Goal: Task Accomplishment & Management: Use online tool/utility

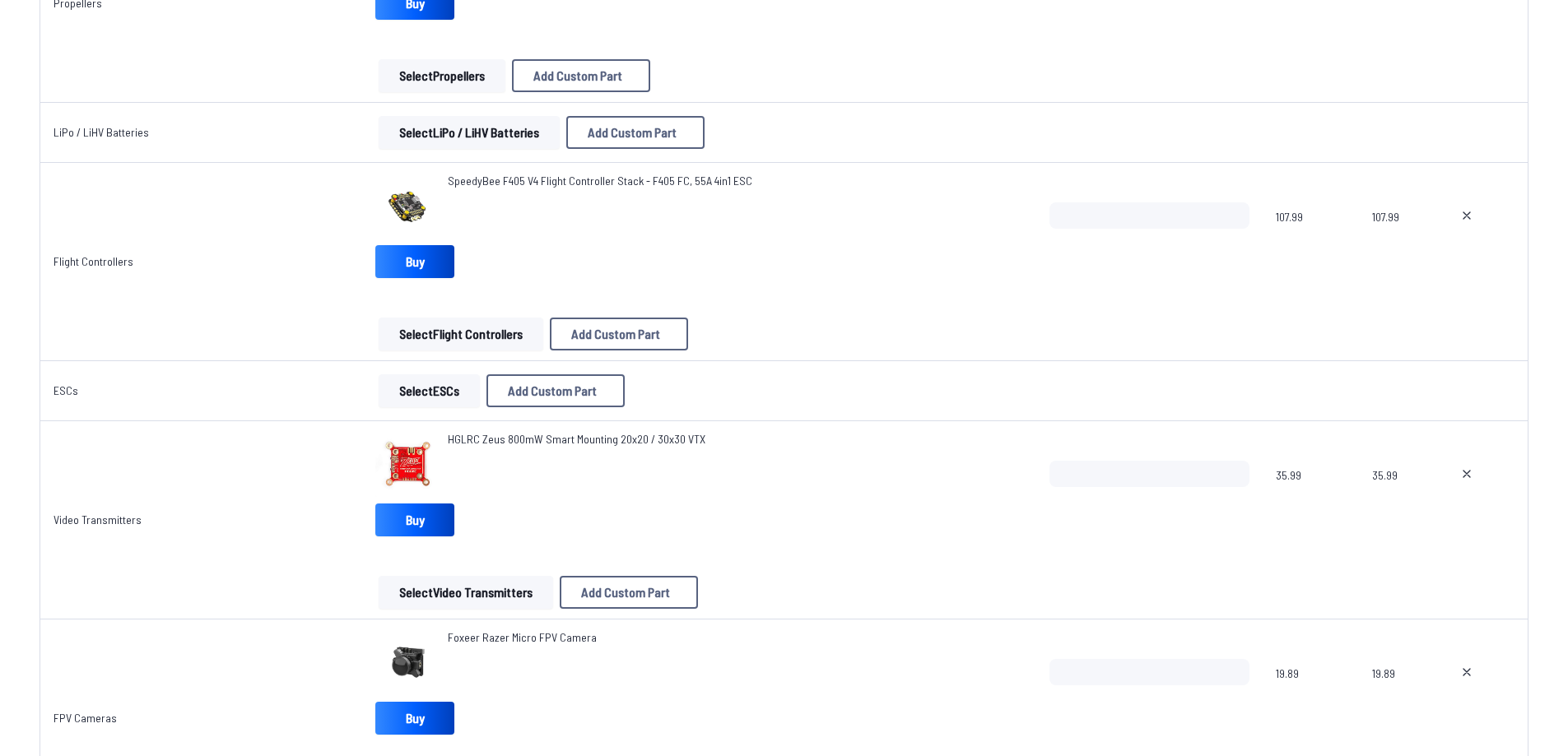
scroll to position [1070, 0]
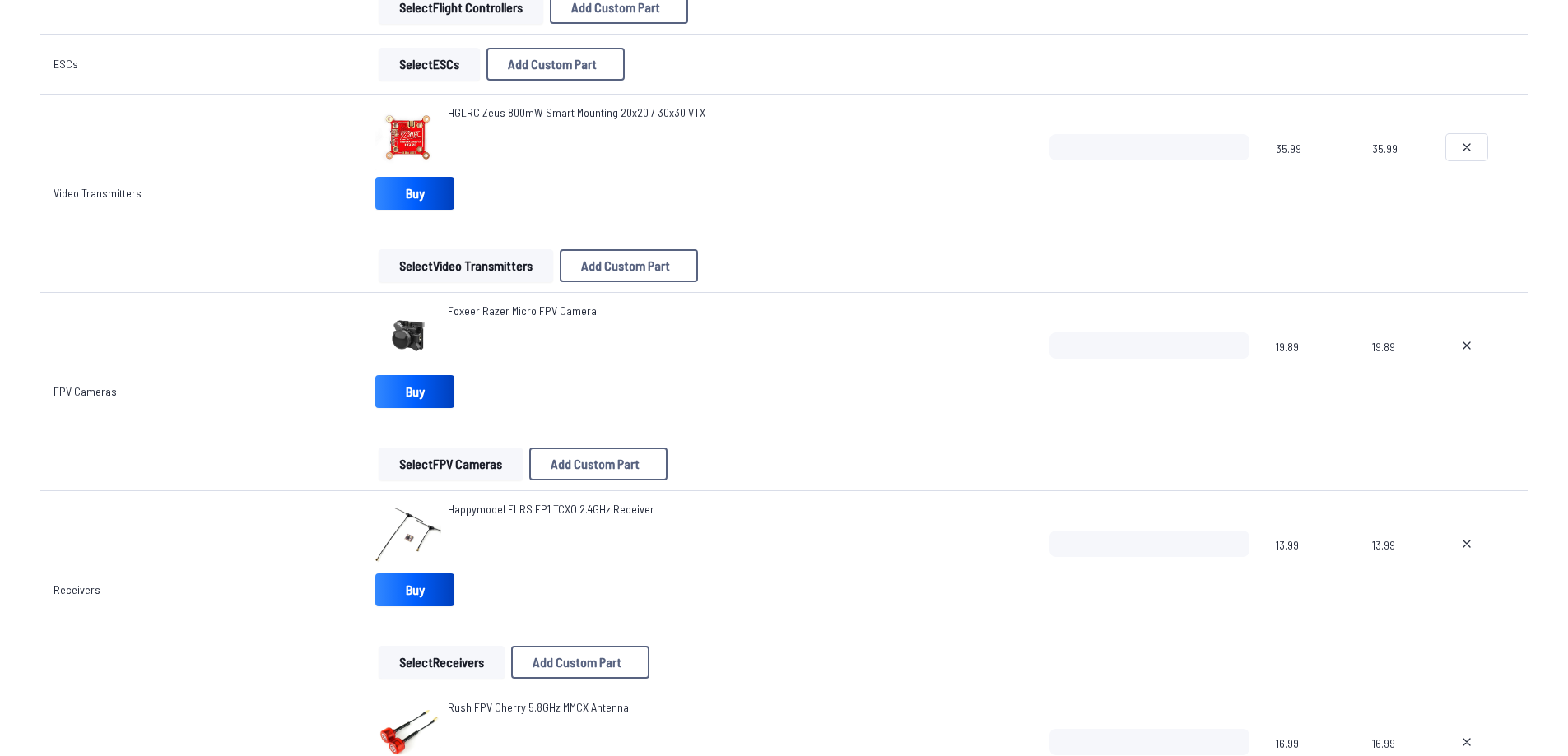
click at [1472, 147] on icon at bounding box center [1467, 148] width 14 height 14
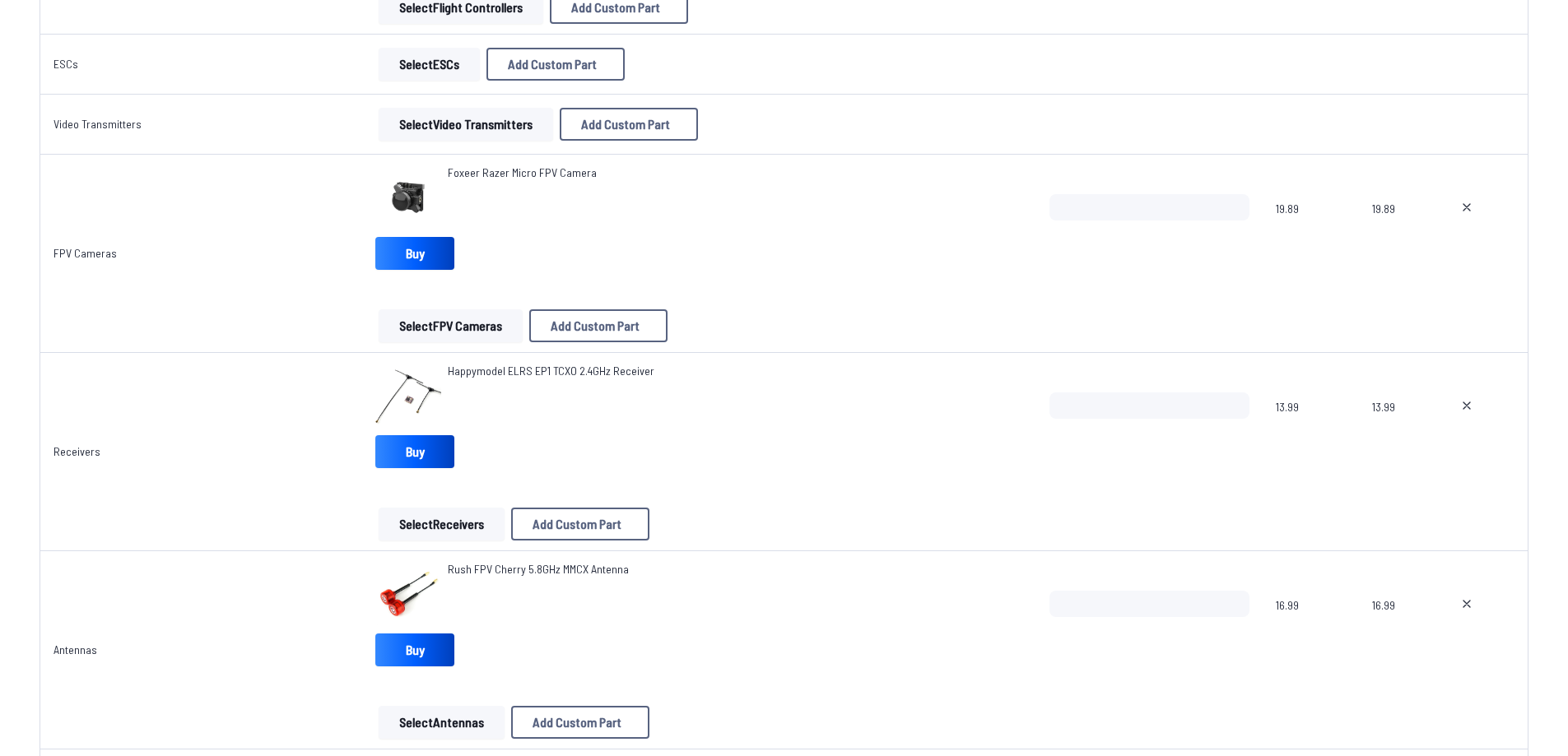
click at [417, 329] on button "Select FPV Cameras" at bounding box center [451, 326] width 144 height 33
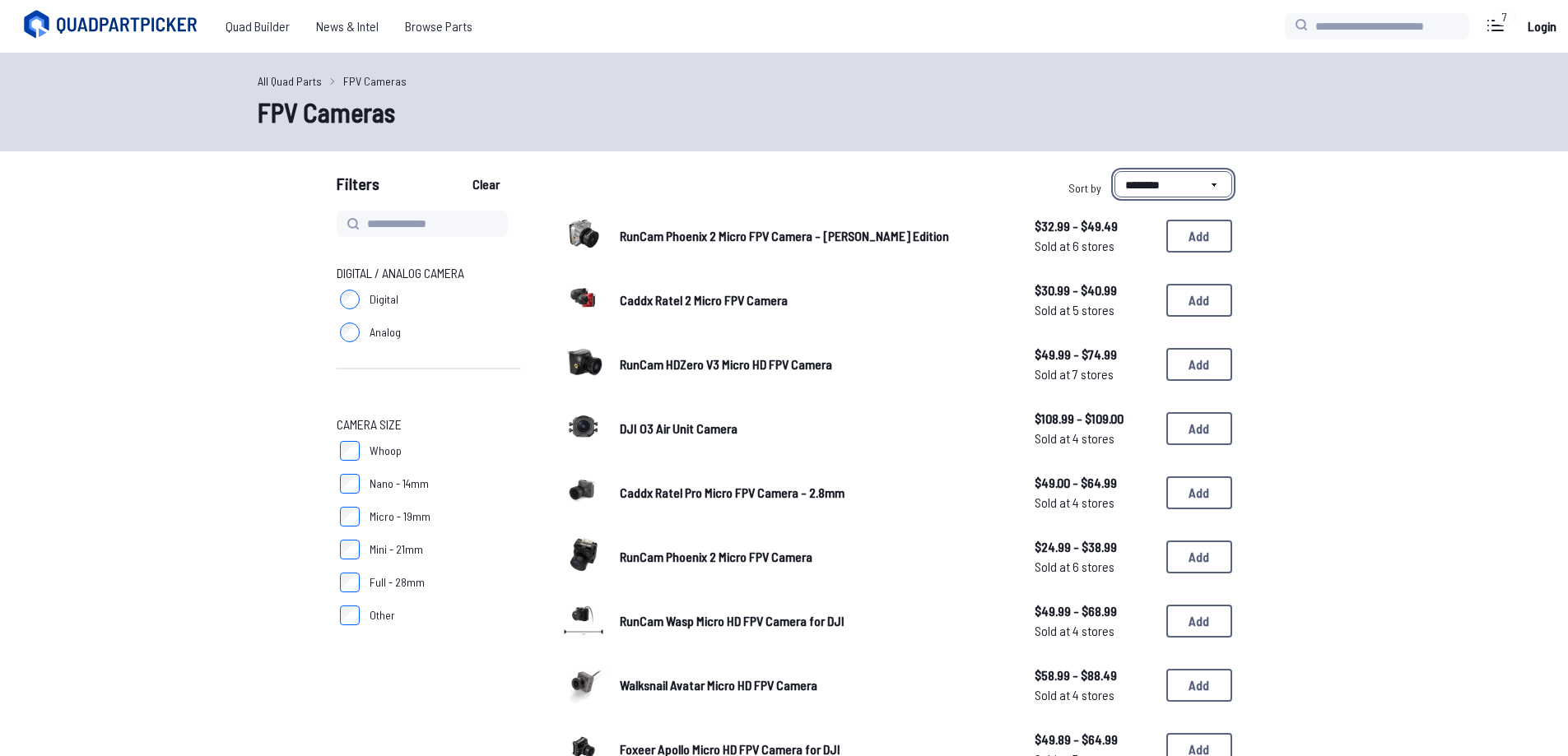
click at [1143, 189] on select "**********" at bounding box center [1173, 184] width 118 height 26
select select "*********"
click at [1115, 171] on select "**********" at bounding box center [1173, 184] width 118 height 26
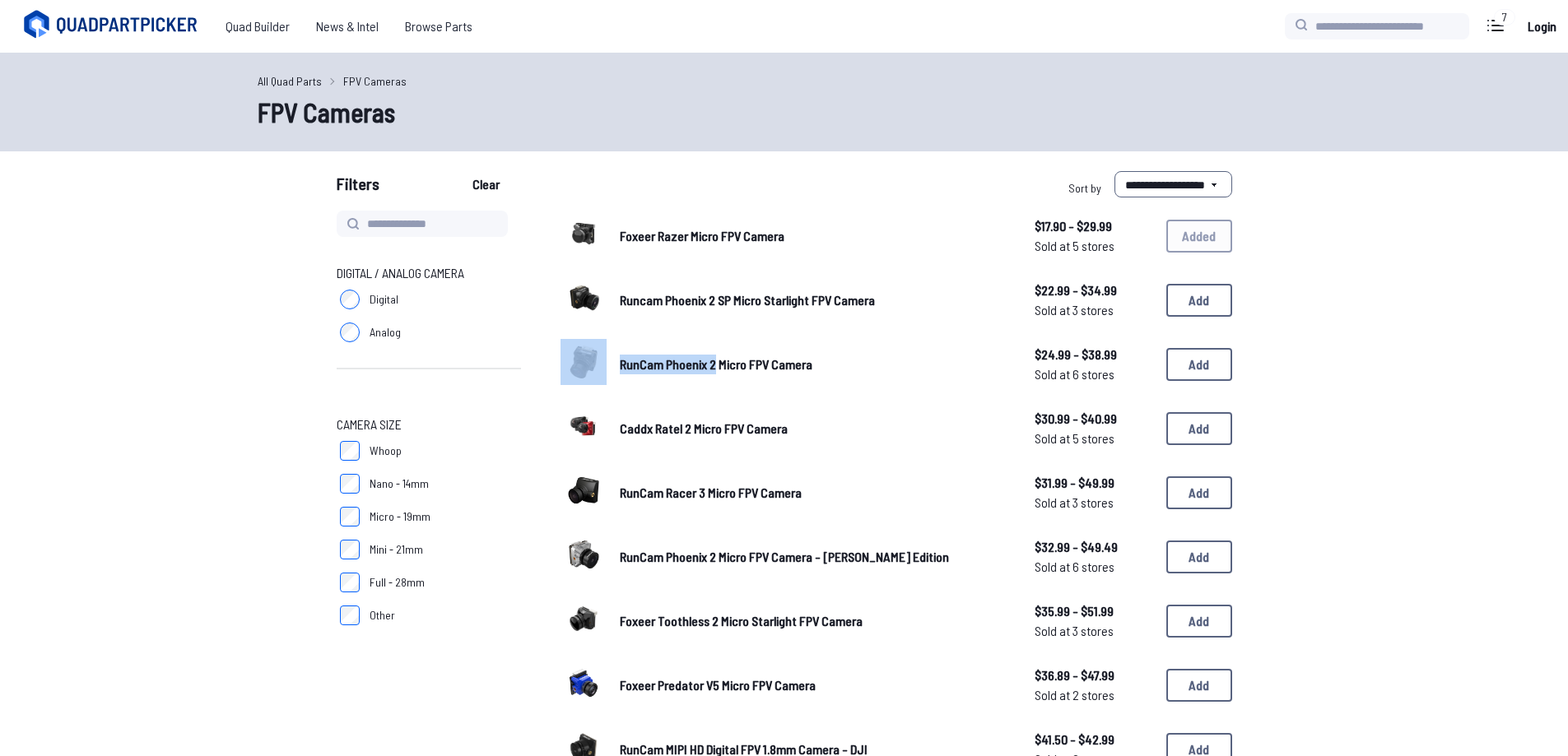
drag, startPoint x: 608, startPoint y: 366, endPoint x: 714, endPoint y: 368, distance: 106.0
click at [714, 368] on div "RunCam Phoenix 2 Micro FPV Camera $24.99 - $38.99 Sold at 6 stores $24.99 - $38…" at bounding box center [896, 364] width 672 height 52
copy div "RunCam Phoenix 2"
click at [942, 293] on link "Runcam Phoenix 2 SP Micro Starlight FPV Camera" at bounding box center [815, 300] width 389 height 19
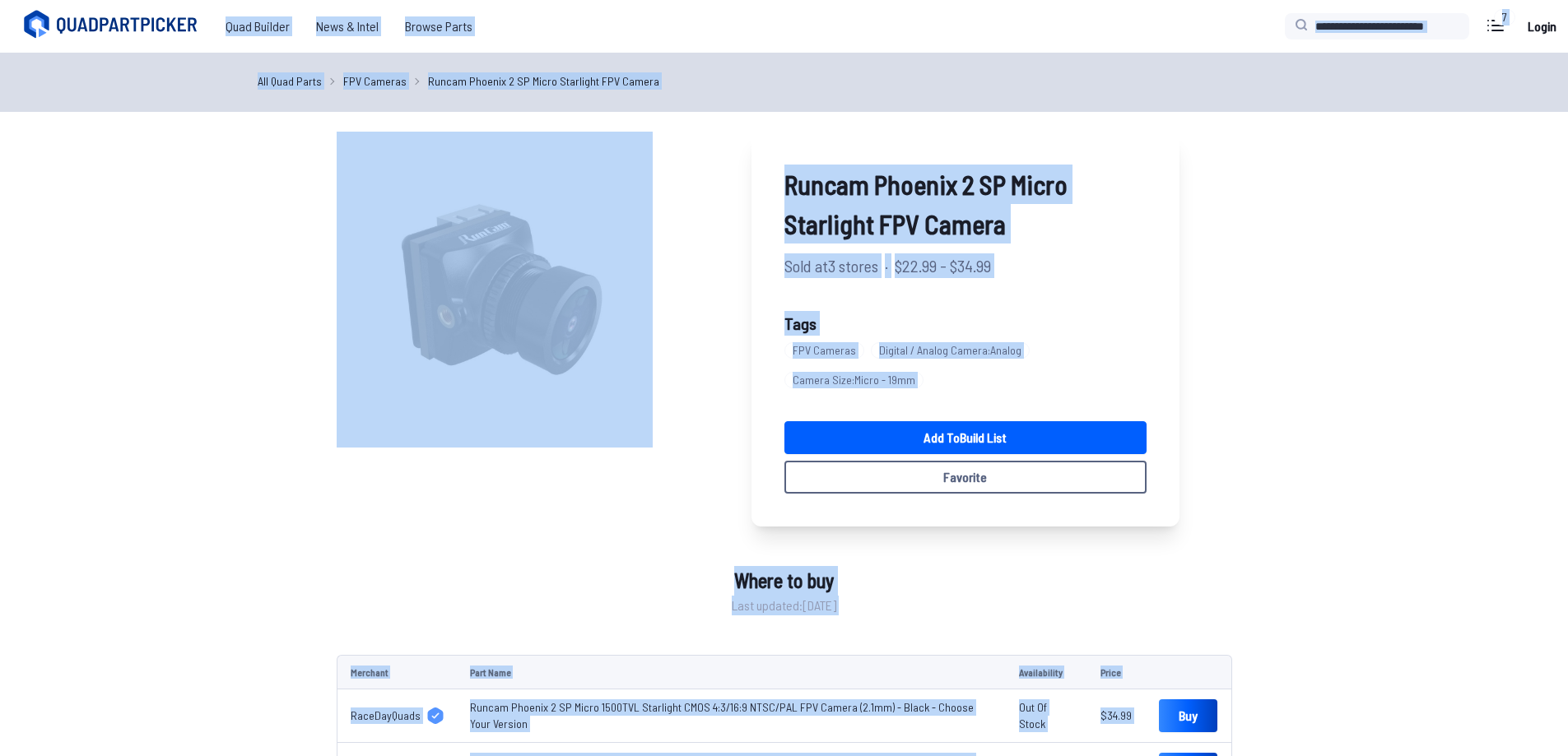
drag, startPoint x: 614, startPoint y: 300, endPoint x: 728, endPoint y: 302, distance: 114.0
click at [728, 303] on div "Runcam Phoenix 2 SP Micro Starlight FPV Camera Sold at 3 stores · $22.99 - $34.…" at bounding box center [757, 329] width 843 height 395
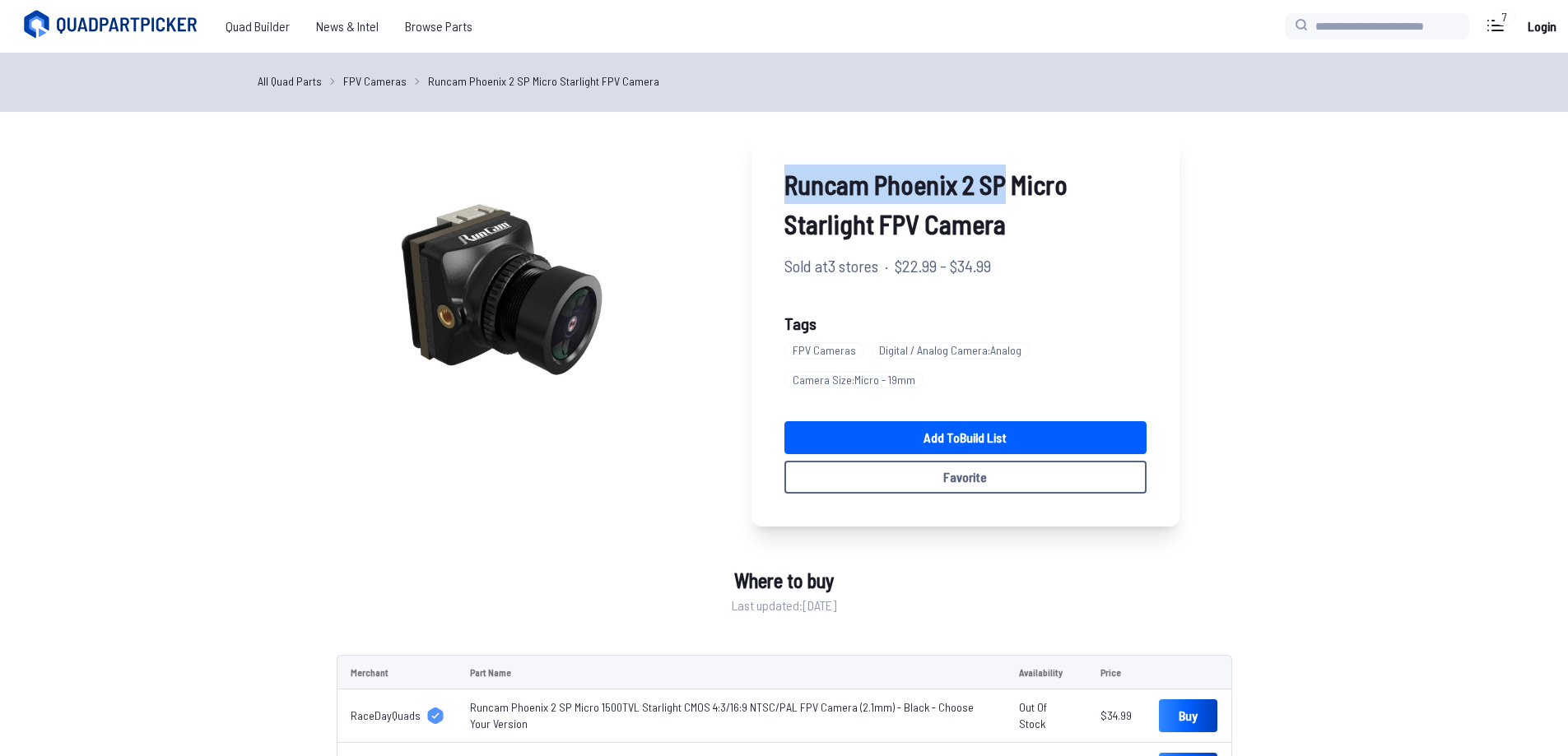
drag, startPoint x: 776, startPoint y: 189, endPoint x: 1008, endPoint y: 194, distance: 232.1
click at [1008, 194] on div "Runcam Phoenix 2 SP Micro Starlight FPV Camera Sold at 3 stores · $22.99 - $34.…" at bounding box center [965, 329] width 428 height 395
copy span "Runcam Phoenix 2 SP"
click at [873, 438] on link "Add to Build List" at bounding box center [965, 438] width 363 height 33
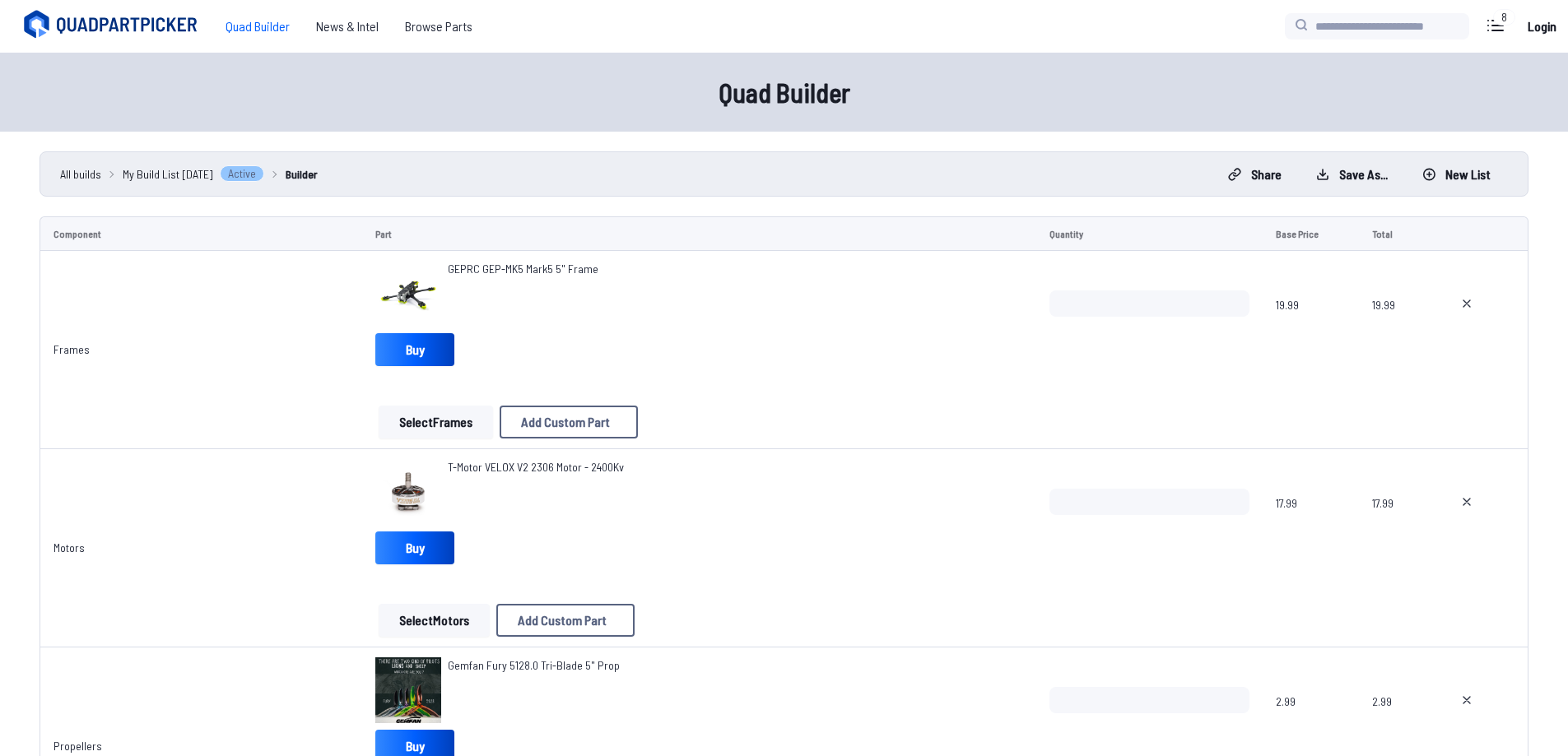
click at [509, 460] on link "T-Motor VELOX V2 2306 Motor - 2400Kv" at bounding box center [536, 467] width 176 height 17
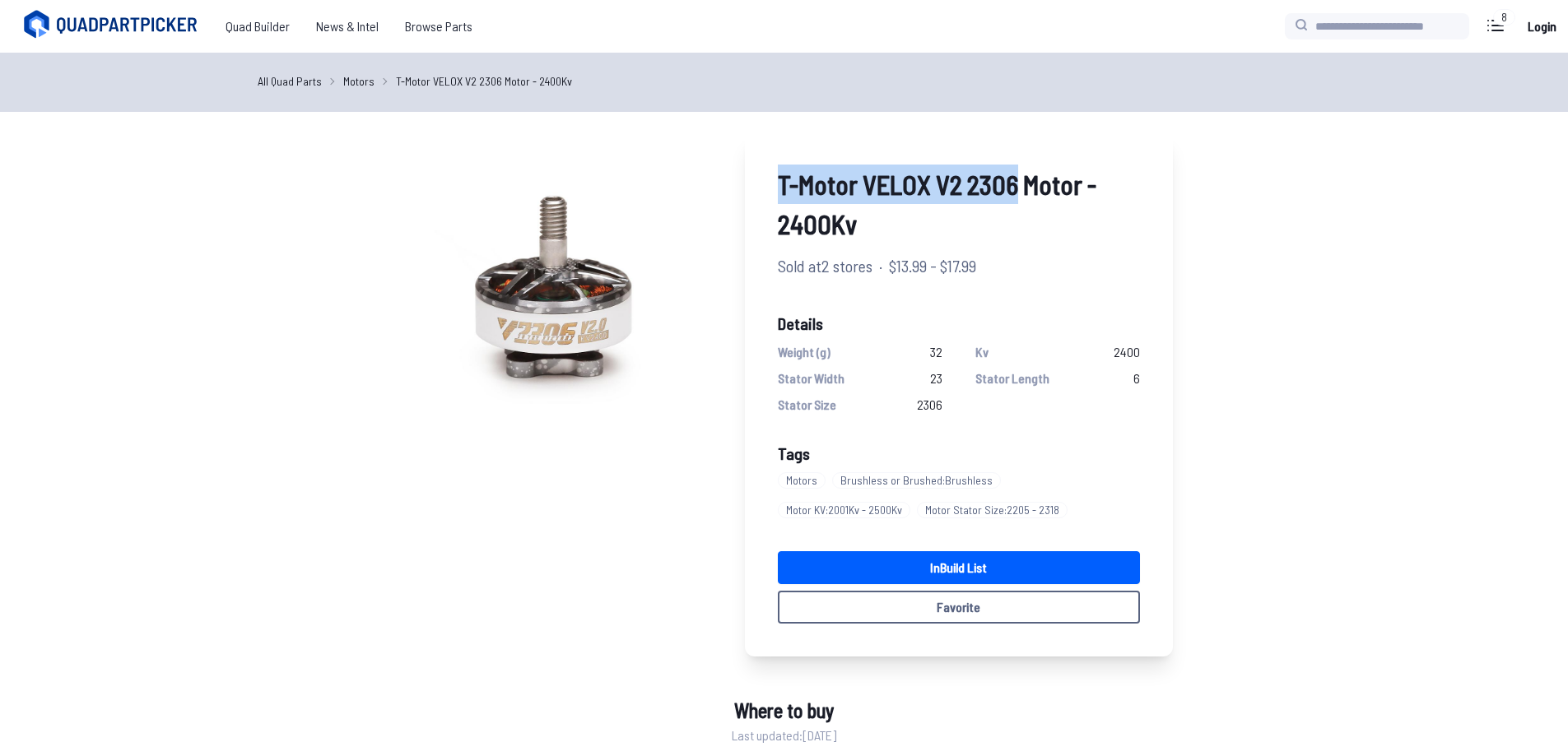
drag, startPoint x: 776, startPoint y: 184, endPoint x: 1015, endPoint y: 203, distance: 239.8
click at [1015, 203] on div "T-Motor VELOX V2 2306 Motor - 2400Kv Sold at 2 stores · $13.99 - $17.99 Details…" at bounding box center [958, 395] width 428 height 525
copy span "T-Motor VELOX V2 2306"
